Goal: Task Accomplishment & Management: Manage account settings

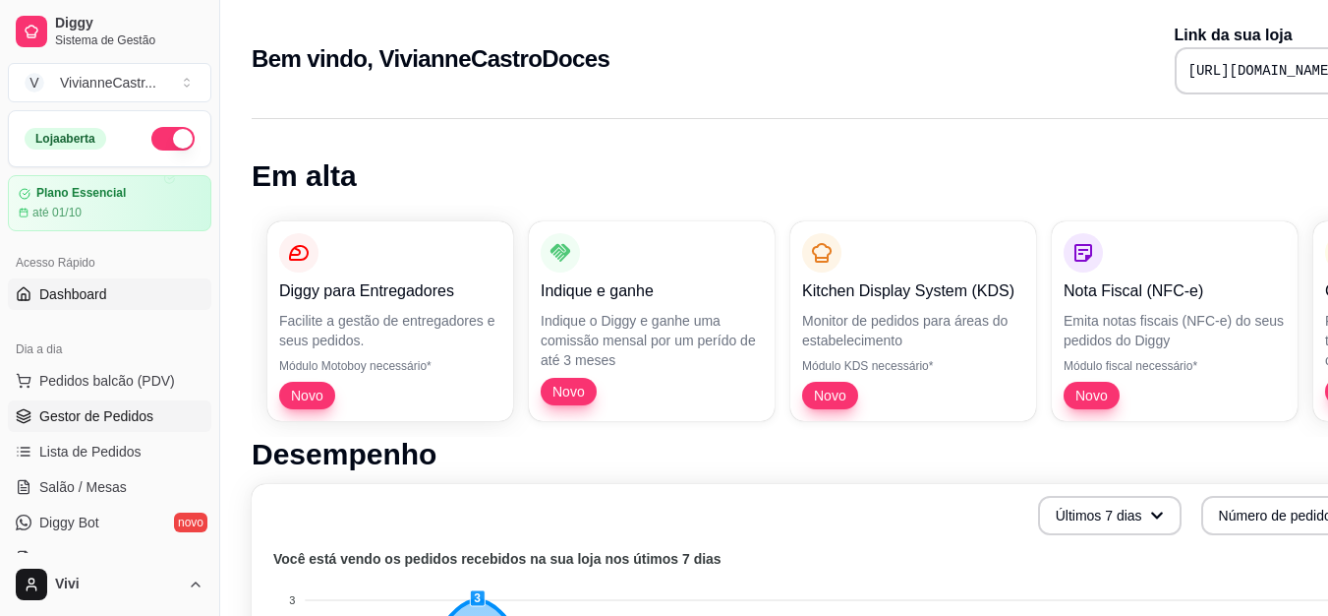
click at [145, 419] on span "Gestor de Pedidos" at bounding box center [96, 416] width 114 height 20
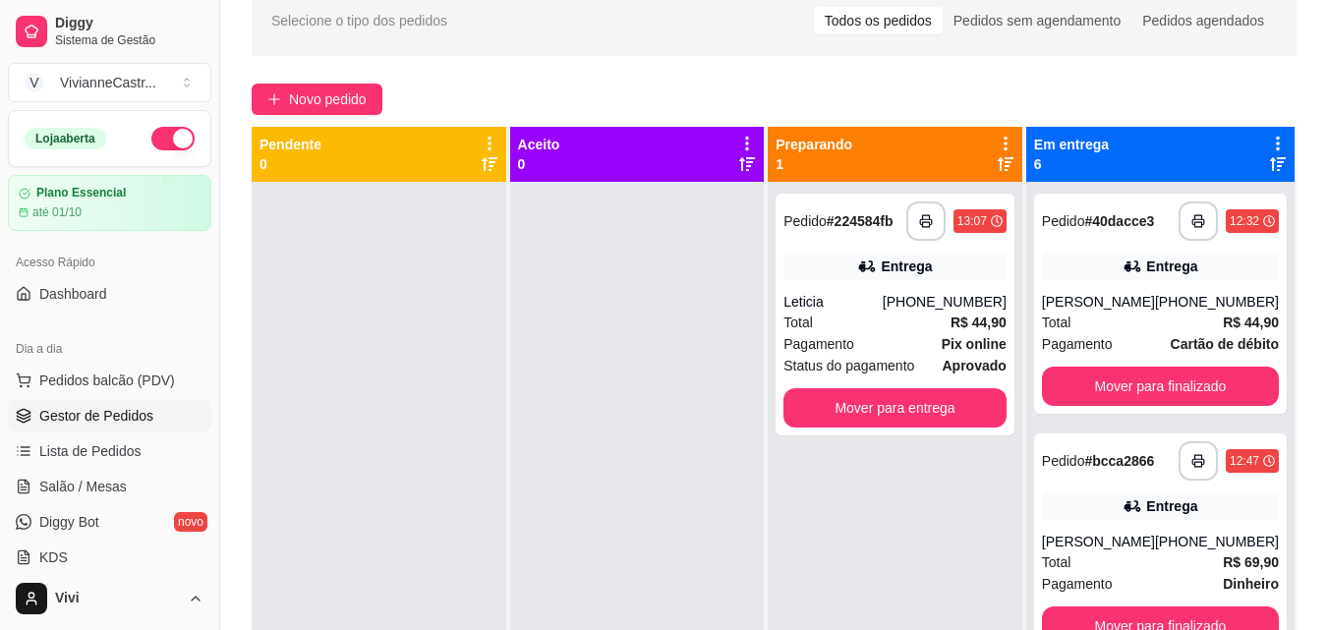
scroll to position [89, 0]
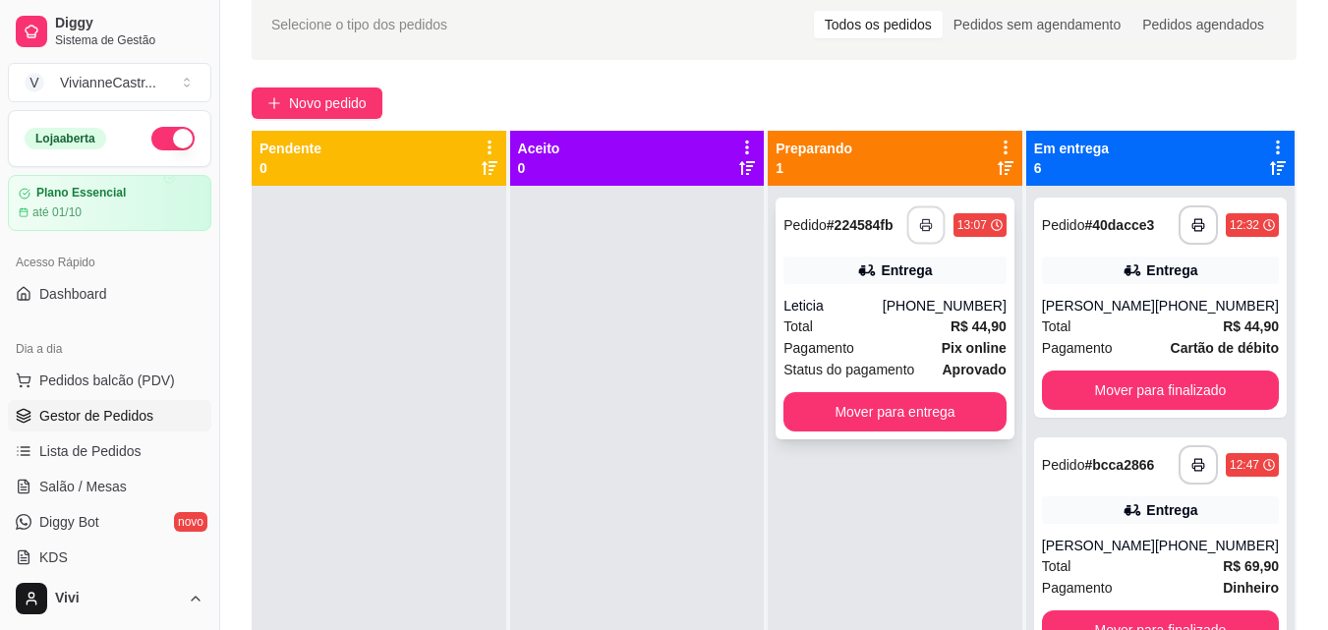
click at [925, 221] on icon "button" at bounding box center [926, 225] width 14 height 14
click at [927, 232] on button "button" at bounding box center [926, 224] width 39 height 39
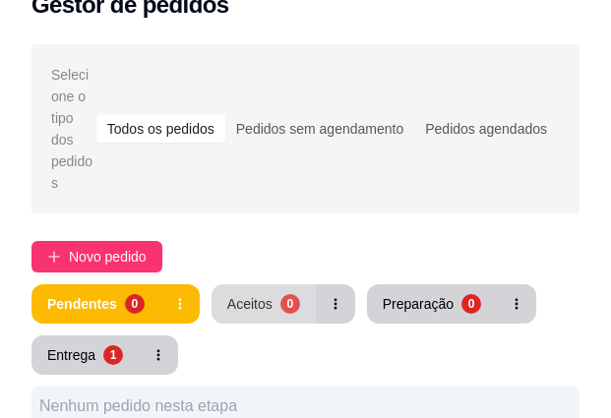
click at [228, 294] on div "Aceitos" at bounding box center [249, 304] width 45 height 20
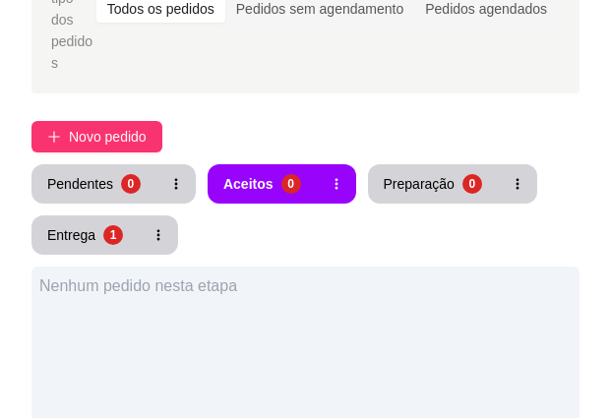
scroll to position [202, 0]
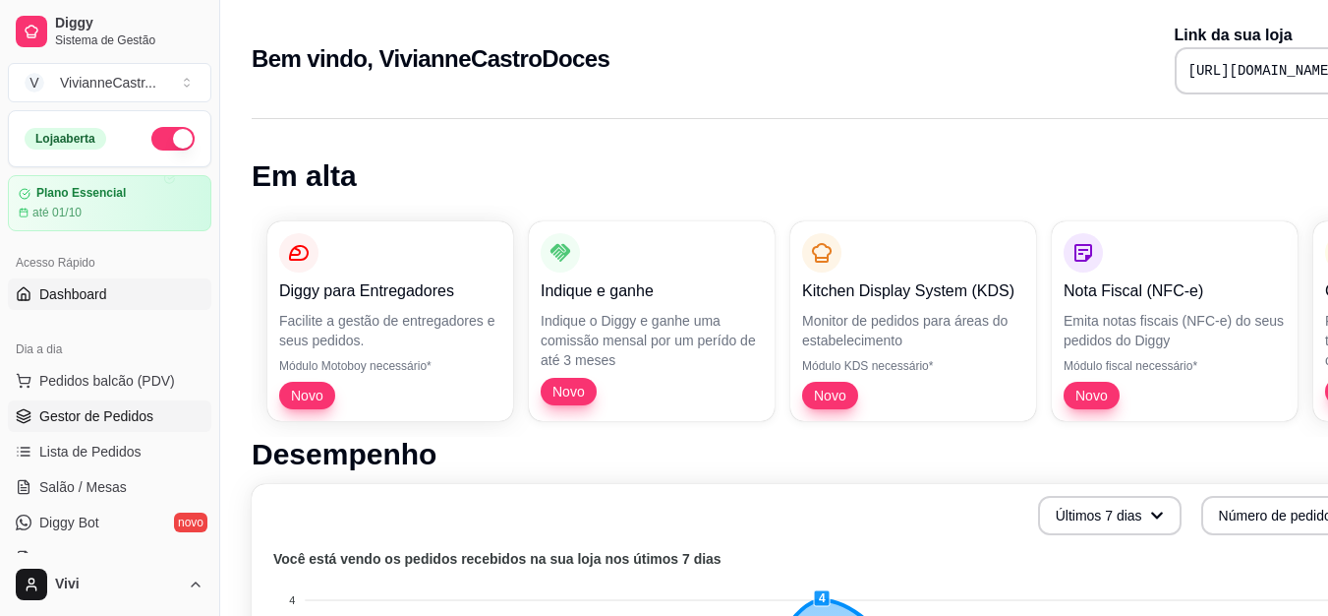
click at [75, 415] on span "Gestor de Pedidos" at bounding box center [96, 416] width 114 height 20
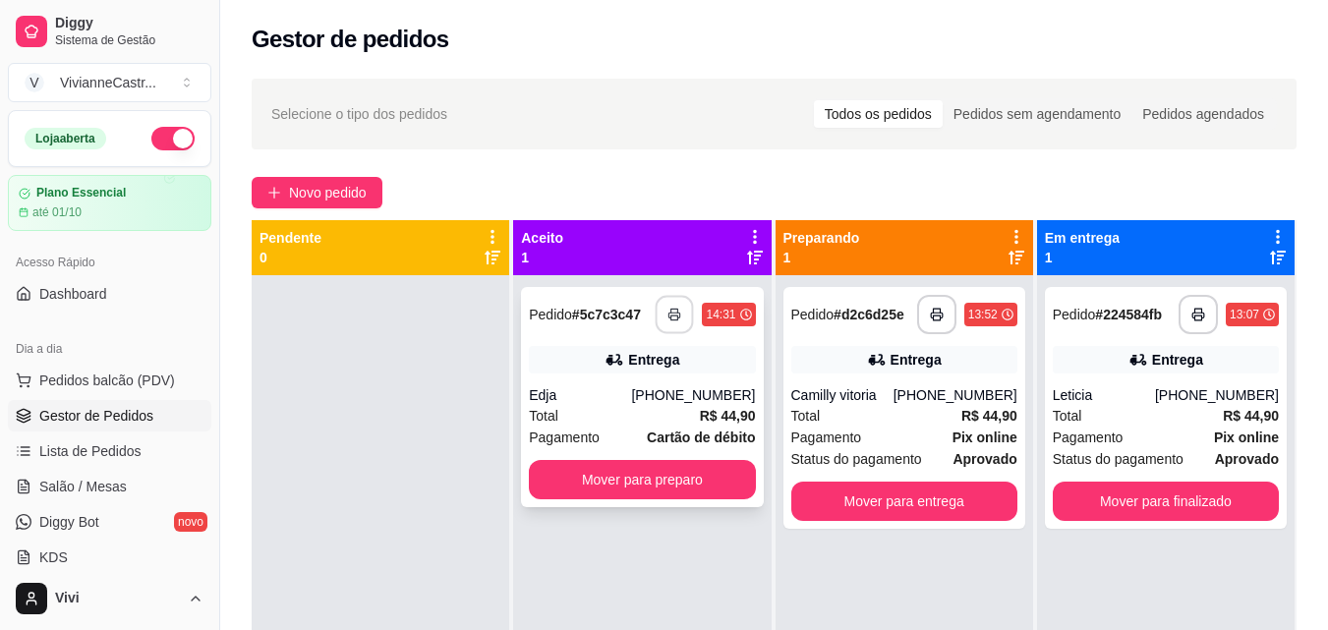
click at [669, 314] on icon "button" at bounding box center [676, 315] width 14 height 14
click at [668, 314] on icon "button" at bounding box center [675, 315] width 14 height 14
click at [603, 318] on strong "# 5c7c3c47" at bounding box center [606, 315] width 69 height 16
click at [1120, 330] on div "**********" at bounding box center [1166, 314] width 226 height 39
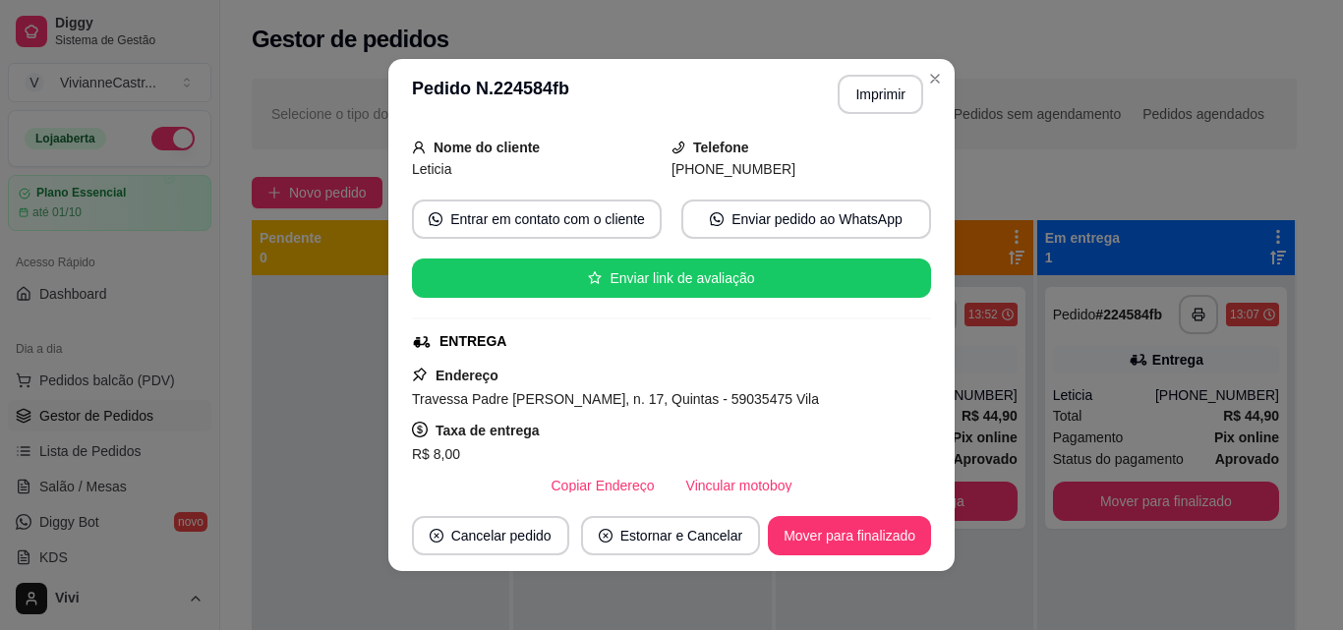
scroll to position [126, 0]
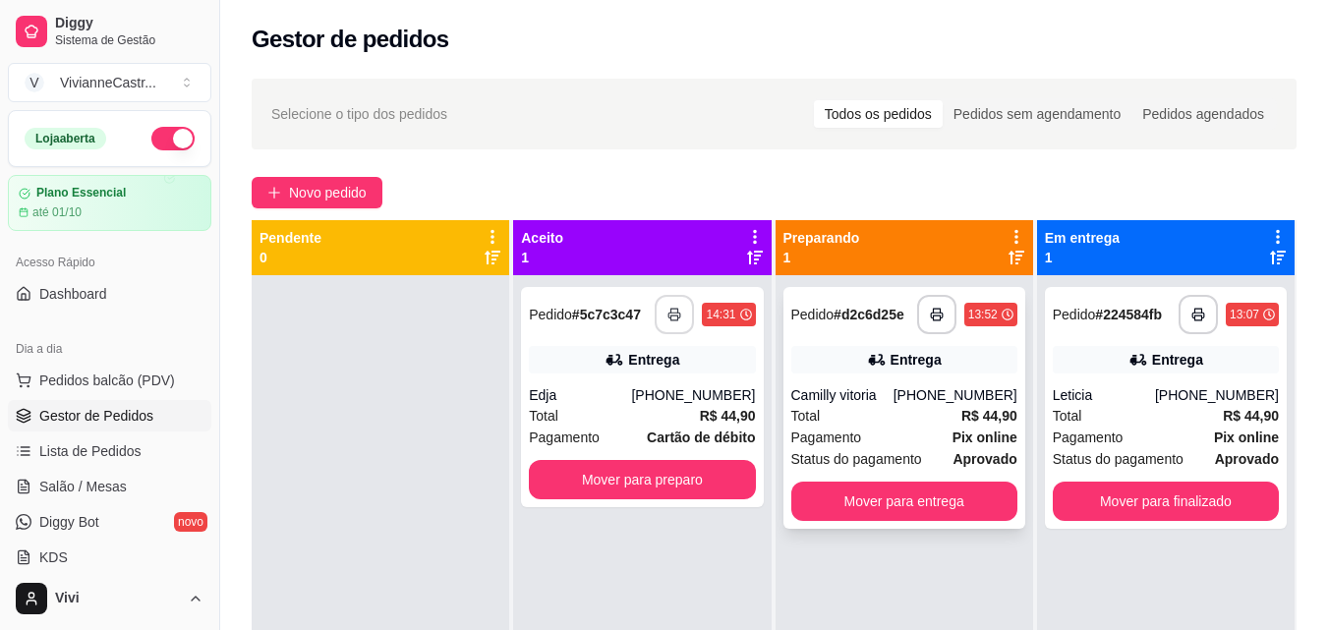
click at [862, 316] on strong "# d2c6d25e" at bounding box center [869, 315] width 71 height 16
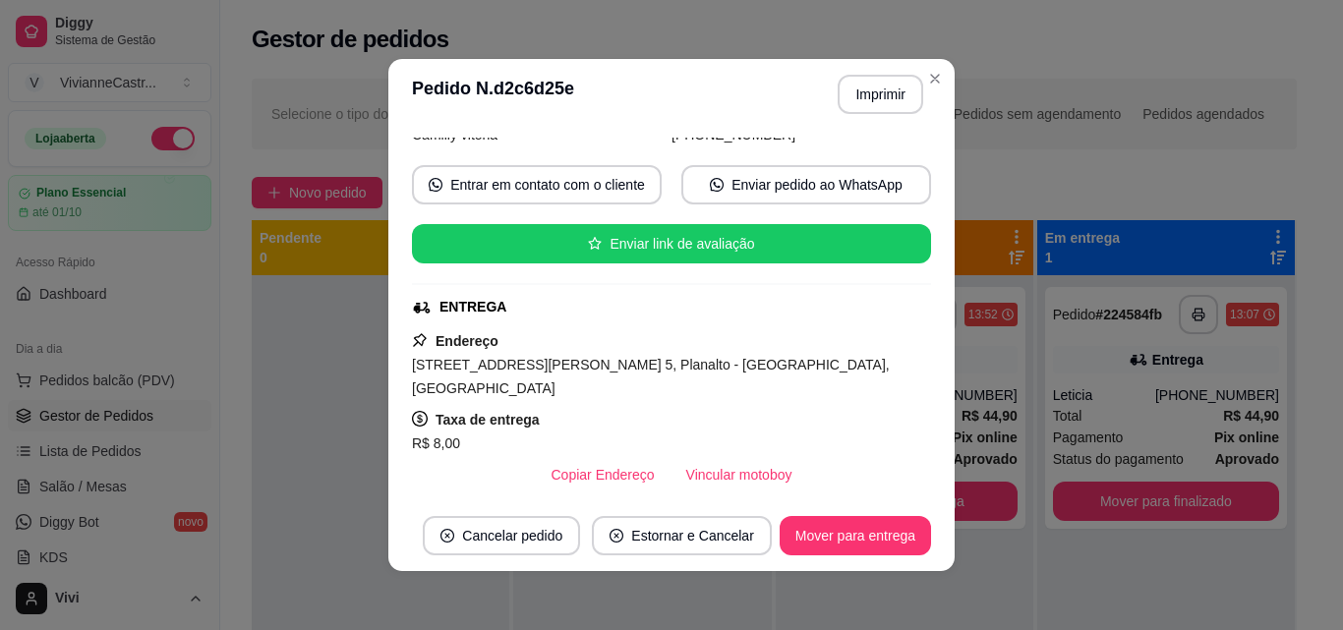
scroll to position [169, 0]
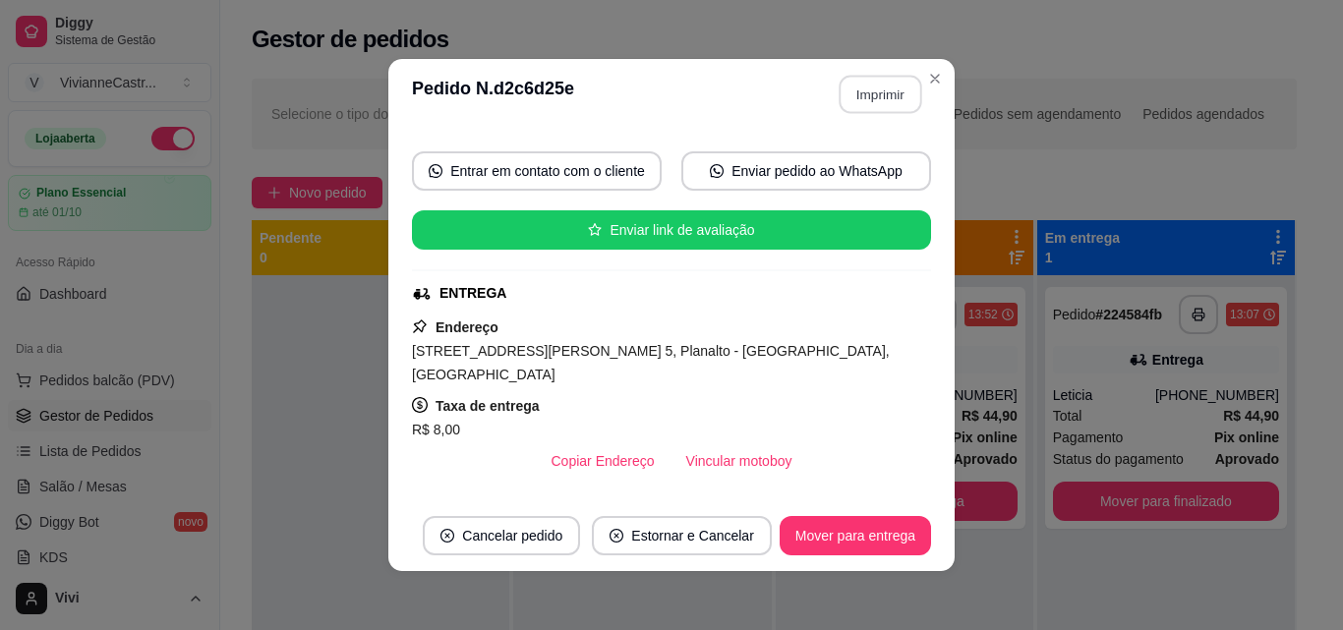
click at [881, 99] on button "Imprimir" at bounding box center [881, 95] width 83 height 38
click at [876, 91] on button "Imprimir" at bounding box center [881, 95] width 83 height 38
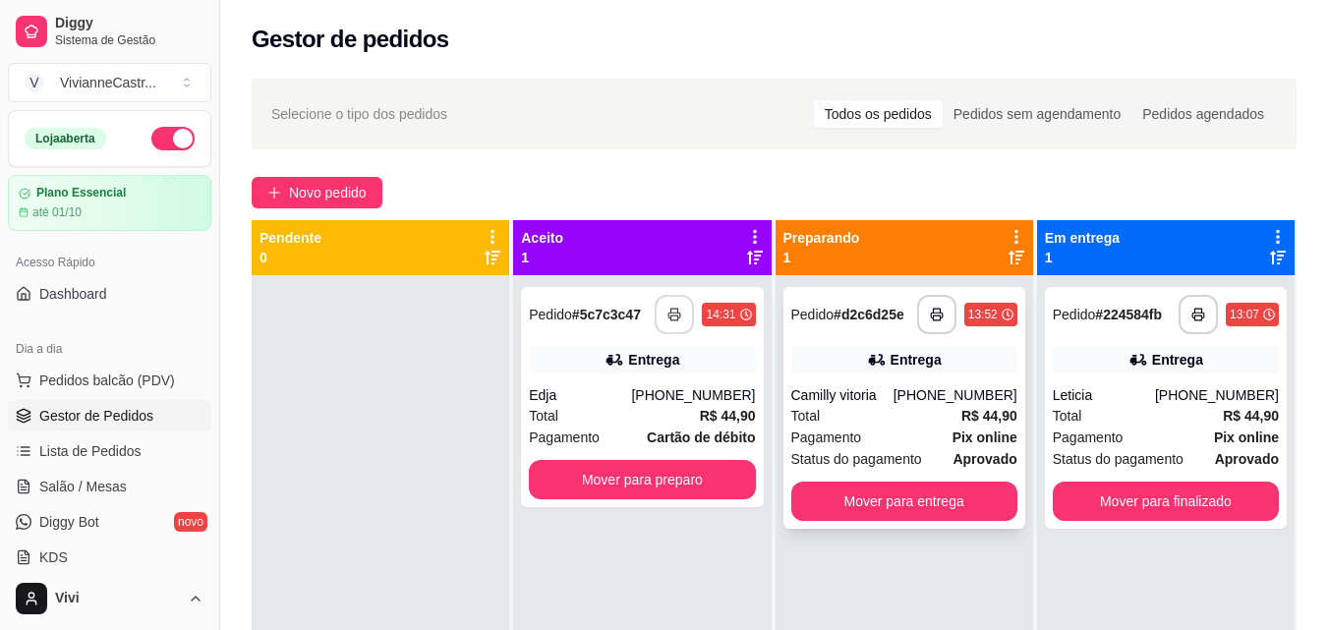
click at [876, 406] on div "Total R$ 44,90" at bounding box center [905, 416] width 226 height 22
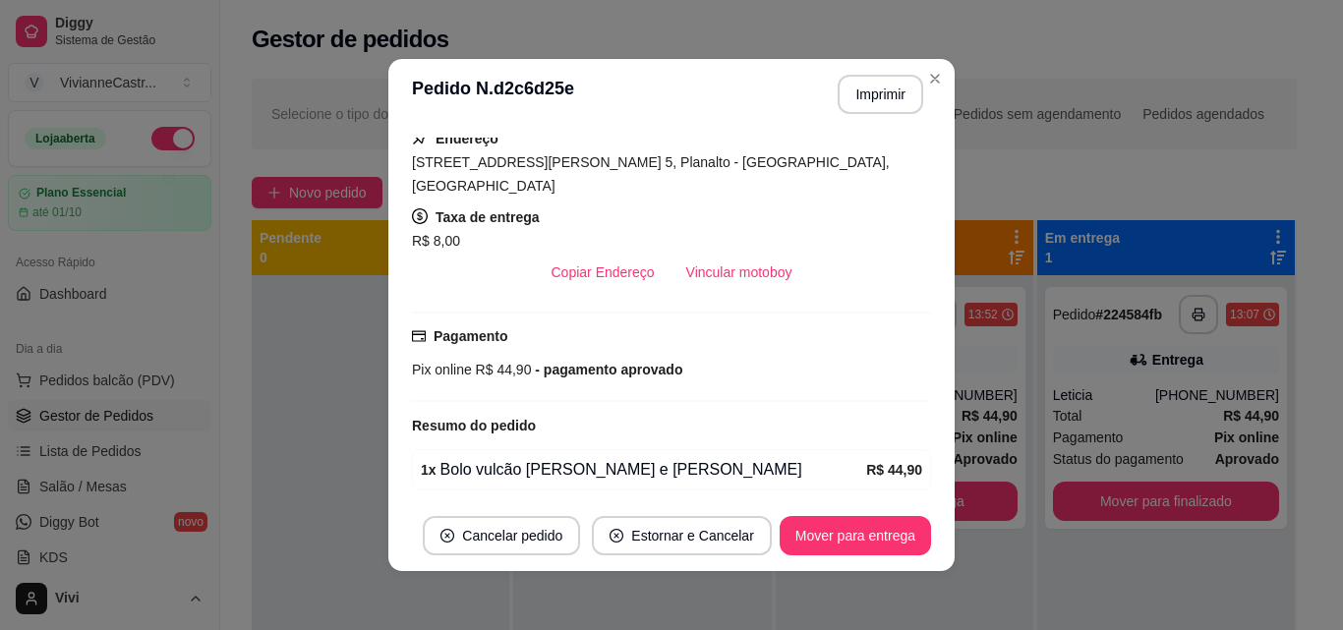
scroll to position [397, 0]
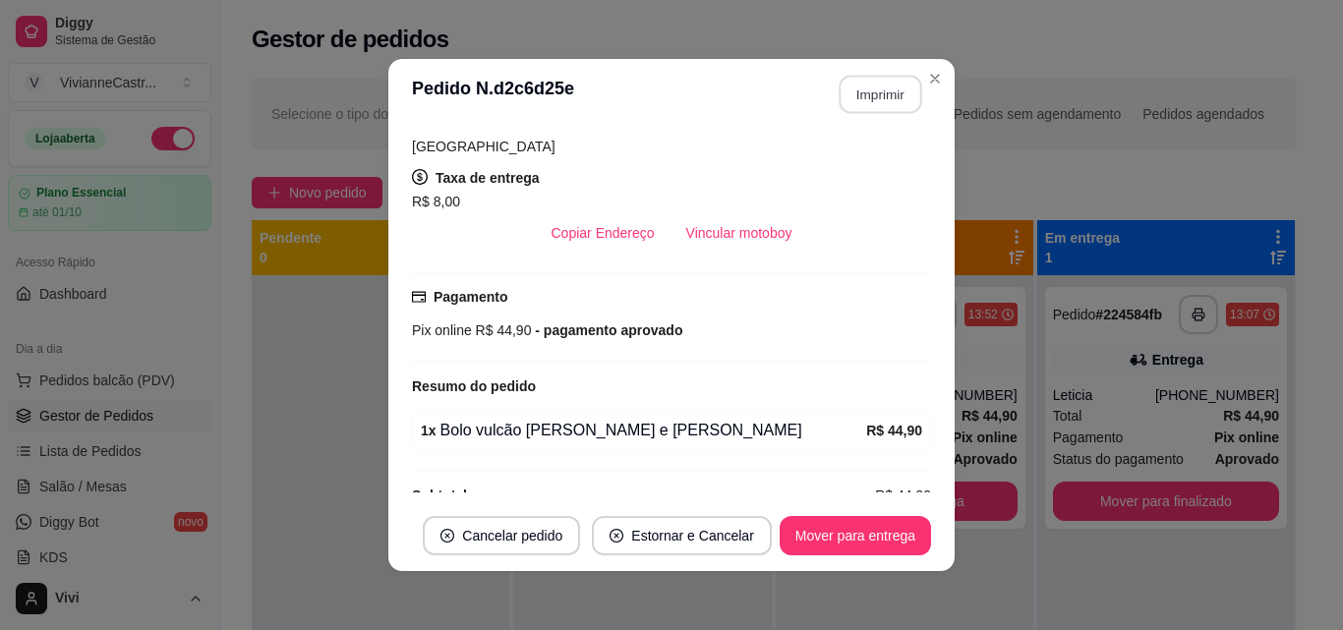
click at [877, 95] on button "Imprimir" at bounding box center [881, 95] width 83 height 38
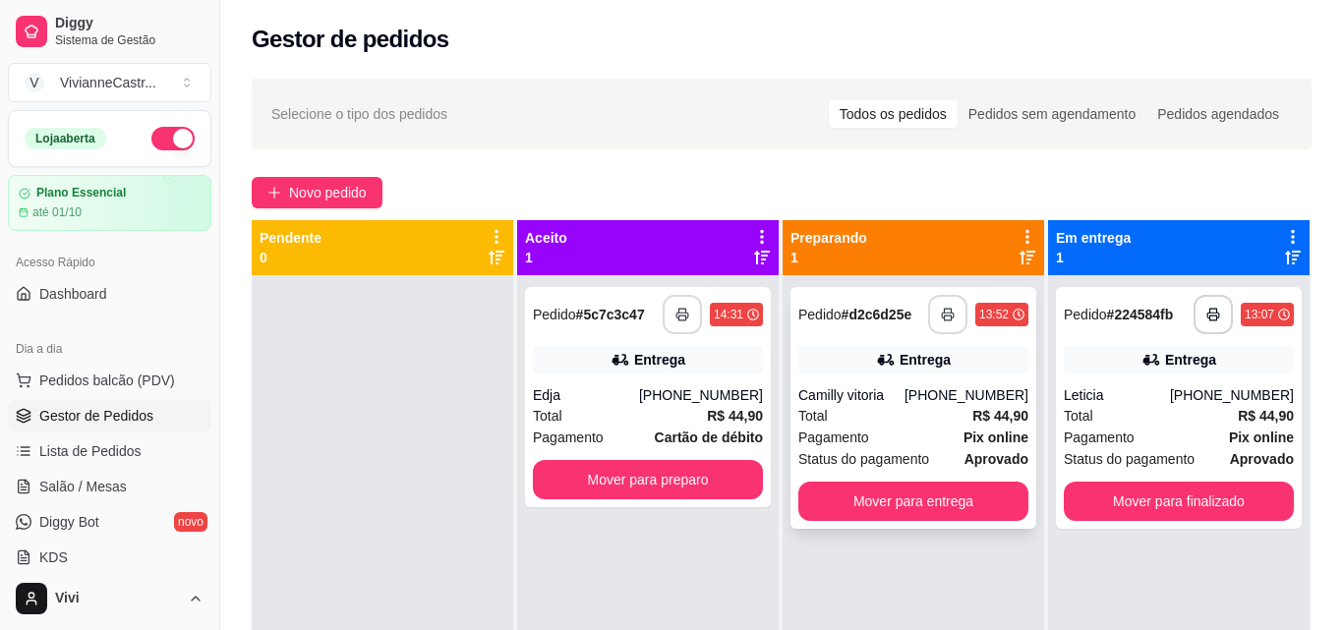
click at [944, 321] on rect "button" at bounding box center [947, 318] width 7 height 5
click at [941, 311] on icon "button" at bounding box center [948, 315] width 14 height 14
click at [941, 314] on icon "button" at bounding box center [948, 315] width 14 height 14
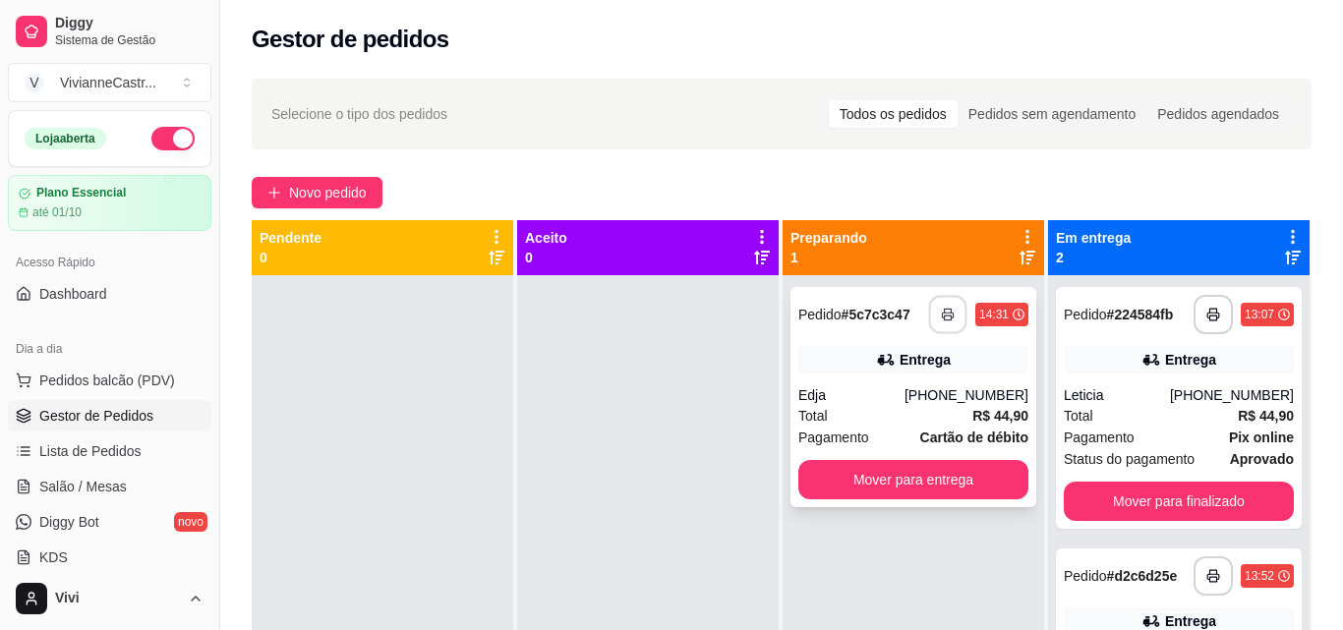
click at [941, 311] on icon "button" at bounding box center [948, 315] width 14 height 14
click at [463, 404] on div at bounding box center [383, 590] width 262 height 630
